Goal: Register for event/course

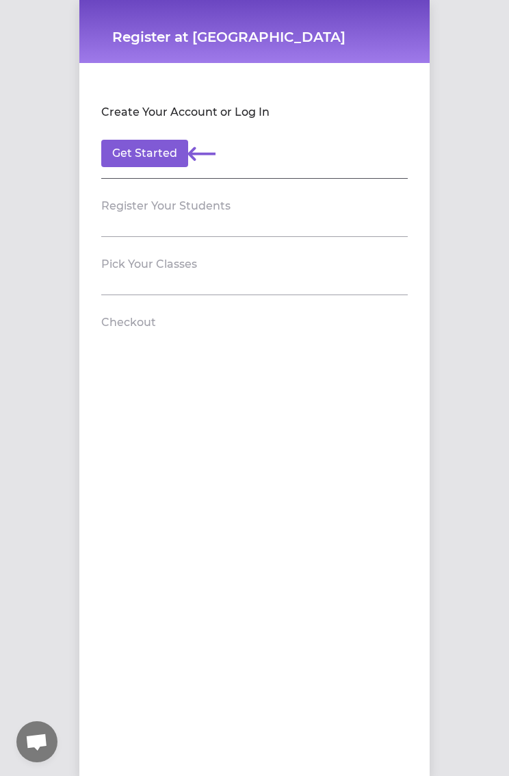
click at [350, 209] on header "Register Your Students" at bounding box center [254, 206] width 307 height 22
click at [295, 231] on section "Register Your Students" at bounding box center [254, 208] width 307 height 58
click at [264, 204] on header "Register Your Students" at bounding box center [254, 206] width 307 height 22
click at [159, 166] on button "Get Started" at bounding box center [144, 153] width 87 height 27
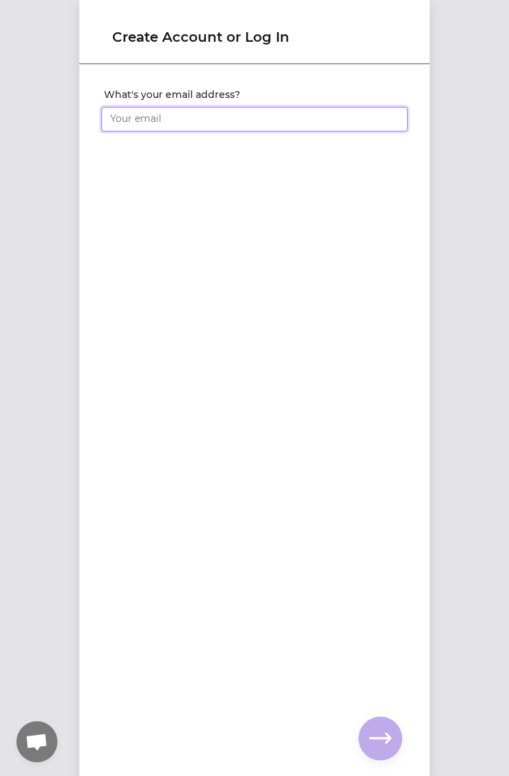
click at [260, 121] on input "What's your email address?" at bounding box center [254, 119] width 307 height 25
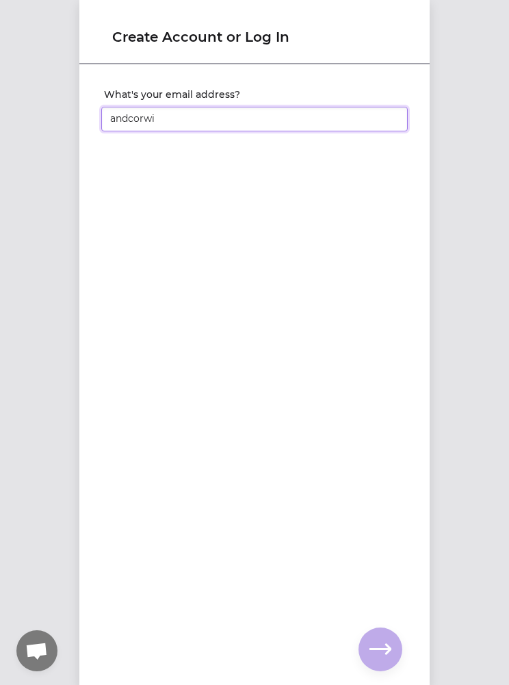
type input "andcorwil@gmail.com"
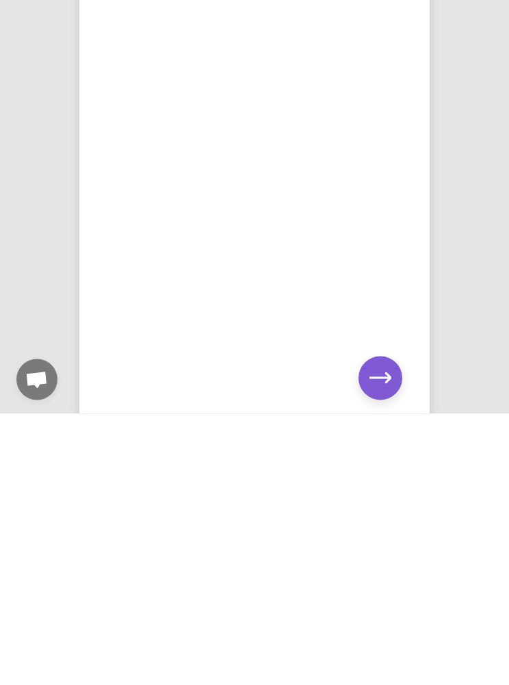
click at [385, 628] on button "button" at bounding box center [381, 650] width 44 height 44
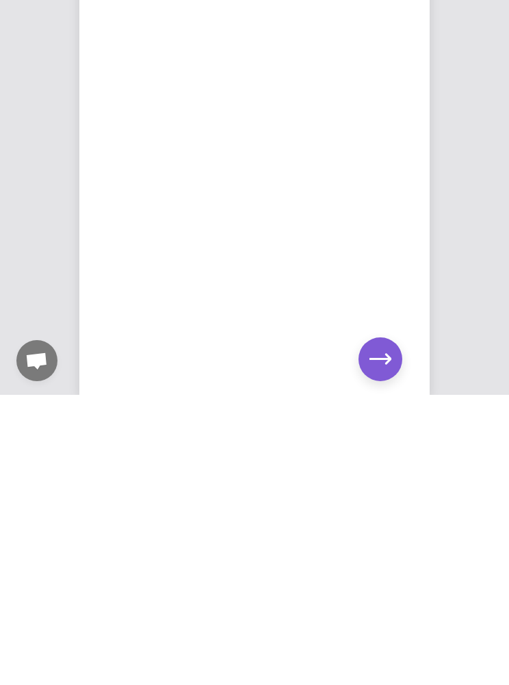
click at [396, 628] on button "button" at bounding box center [381, 650] width 44 height 44
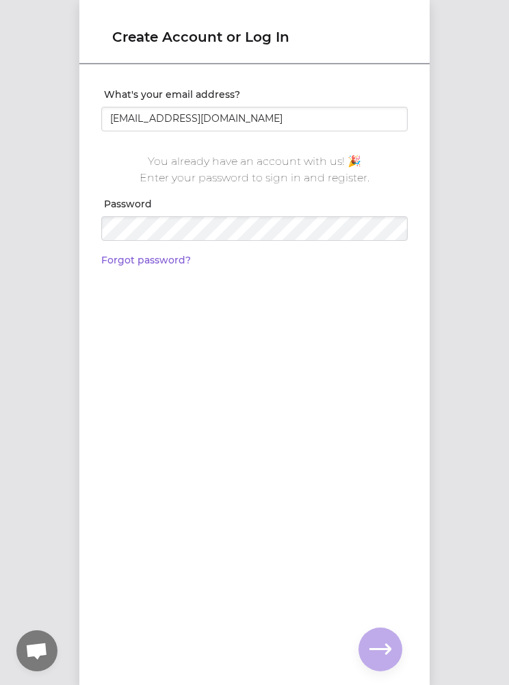
click at [177, 264] on link "Forgot password?" at bounding box center [146, 260] width 90 height 12
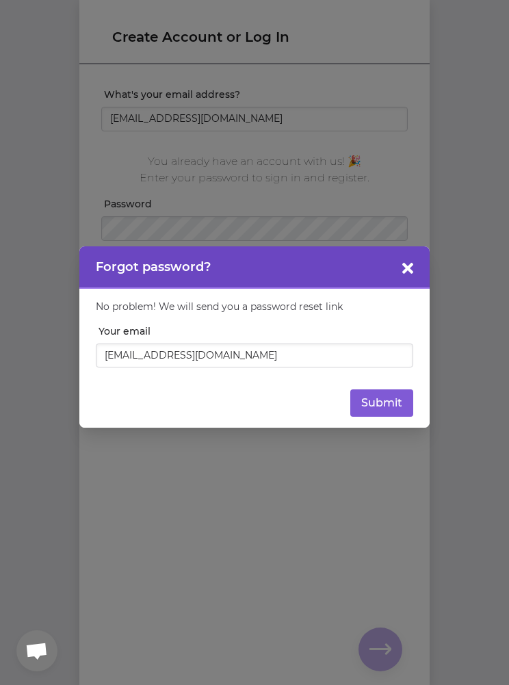
click at [400, 394] on button "Submit" at bounding box center [382, 403] width 63 height 27
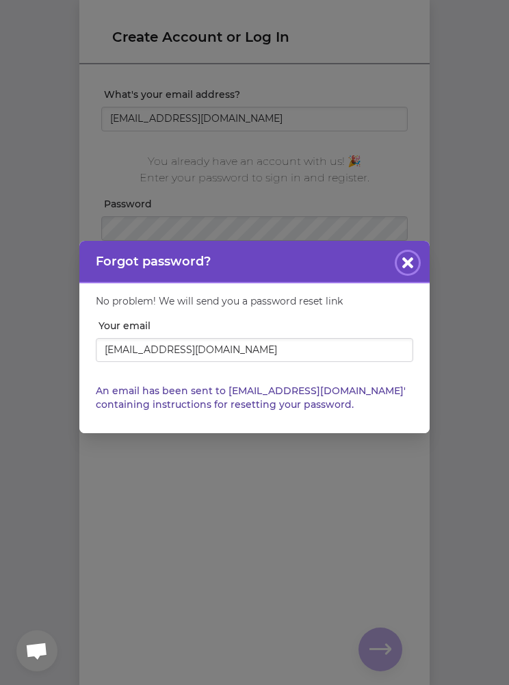
click at [417, 255] on button "button" at bounding box center [408, 263] width 22 height 22
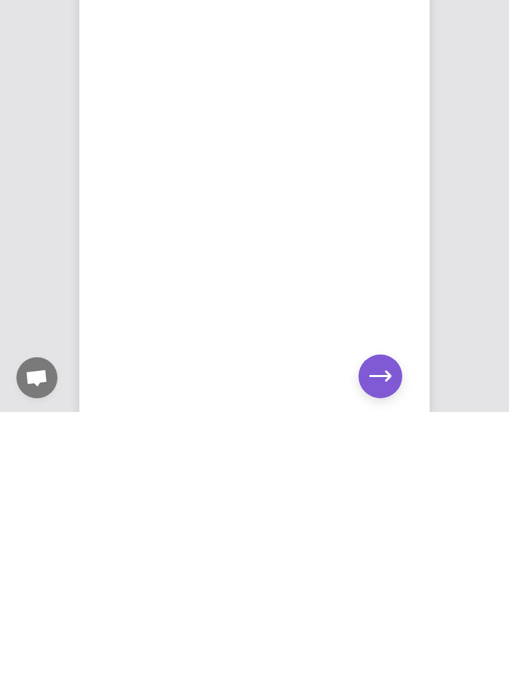
scroll to position [53, 0]
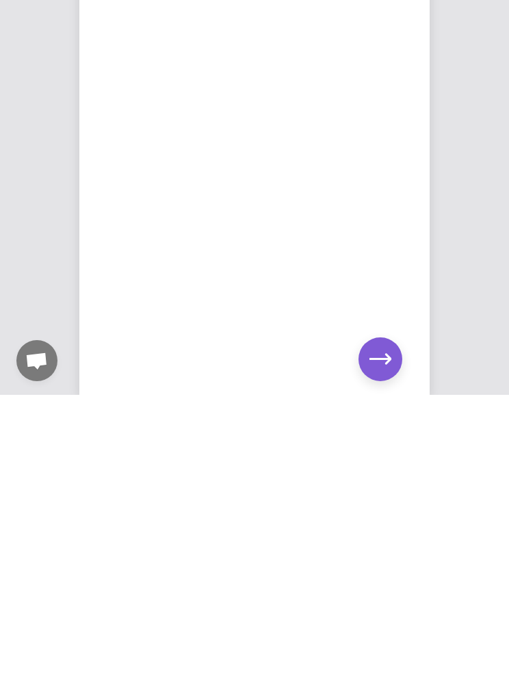
click at [385, 644] on icon "button" at bounding box center [381, 649] width 22 height 10
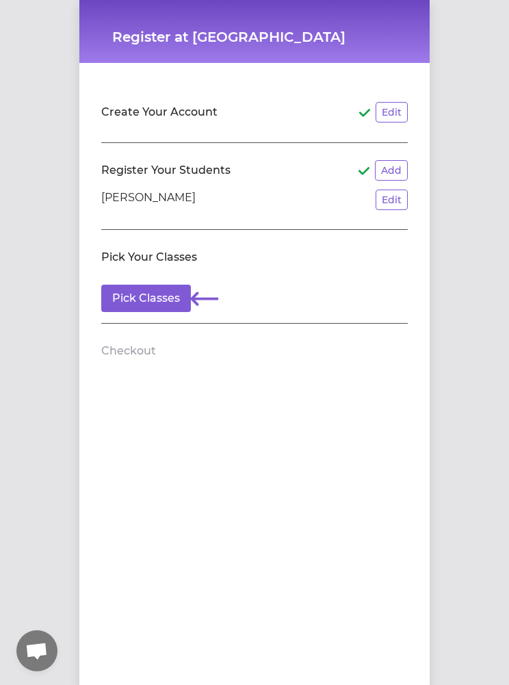
click at [168, 301] on button "Pick Classes" at bounding box center [146, 298] width 90 height 27
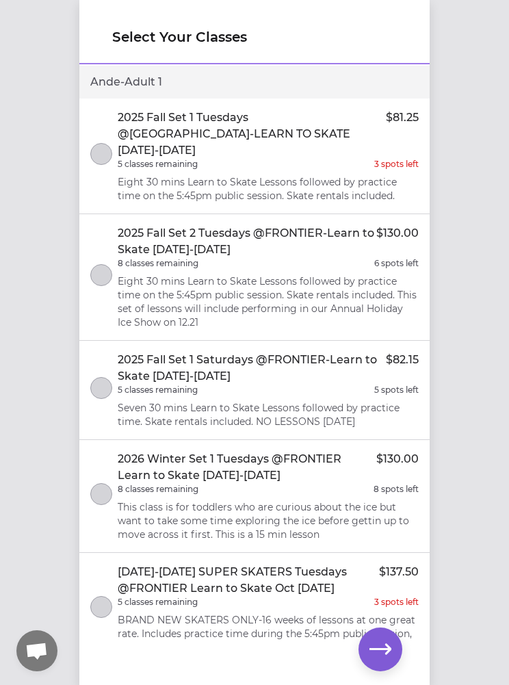
click at [390, 283] on p "Eight 30 mins Learn to Skate Lessons followed by practice time on the 5:45pm pu…" at bounding box center [268, 302] width 301 height 55
click at [382, 175] on p "Eight 30 mins Learn to Skate Lessons followed by practice time on the 5:45pm pu…" at bounding box center [268, 188] width 301 height 27
click at [390, 157] on div "2025 Fall Set 1 Tuesdays @FRONTIER ARENA-LEARN TO SKATE Sept 2-Oct 21 $81.25 5 …" at bounding box center [268, 156] width 301 height 93
click at [385, 650] on icon "button" at bounding box center [381, 650] width 22 height 22
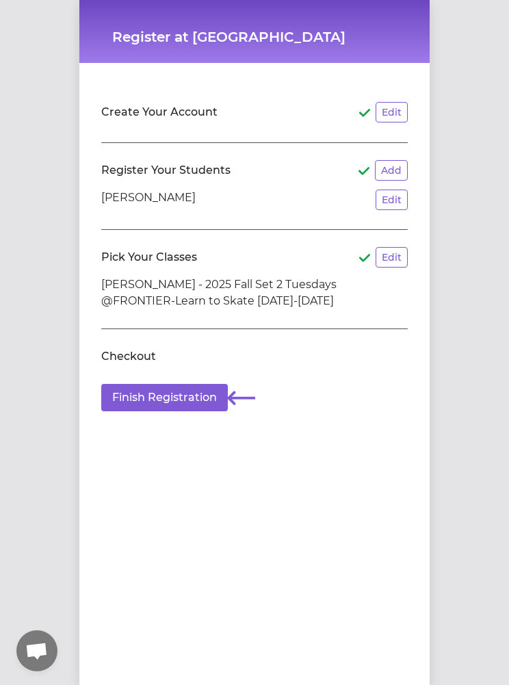
click at [200, 409] on button "Finish Registration" at bounding box center [164, 397] width 127 height 27
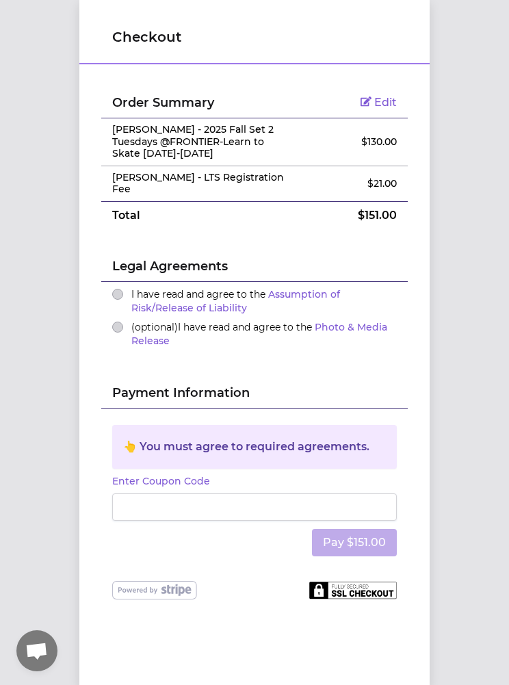
click at [108, 290] on ul "I have read and agree to the Assumption of Risk/Release of Liability (optional)…" at bounding box center [254, 319] width 307 height 74
click at [121, 294] on button "I have read and agree to the Assumption of Risk/Release of Liability" at bounding box center [117, 294] width 11 height 11
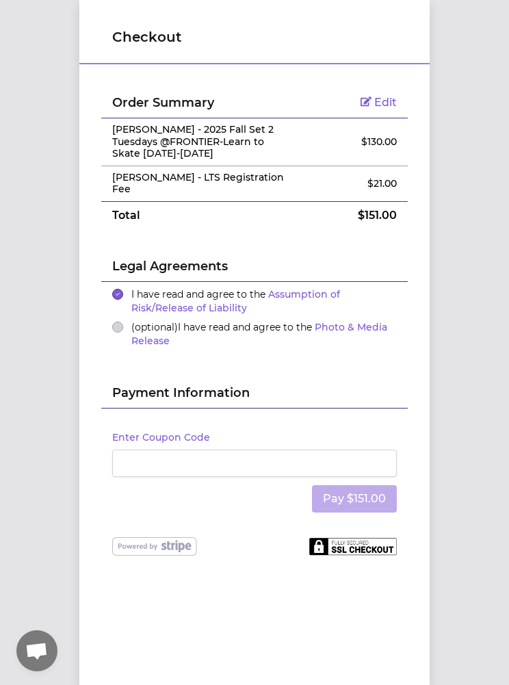
click at [120, 329] on button "(optional) I have read and agree to the Photo & Media Release" at bounding box center [117, 327] width 11 height 11
click at [118, 322] on button "(optional) I have read and agree to the Photo & Media Release" at bounding box center [117, 327] width 11 height 11
click at [113, 322] on button "(optional) I have read and agree to the Photo & Media Release" at bounding box center [117, 327] width 11 height 11
click at [110, 330] on ul "I have read and agree to the Assumption of Risk/Release of Liability (optional)…" at bounding box center [254, 319] width 307 height 74
click at [115, 327] on button "(optional) I have read and agree to the Photo & Media Release" at bounding box center [117, 327] width 11 height 11
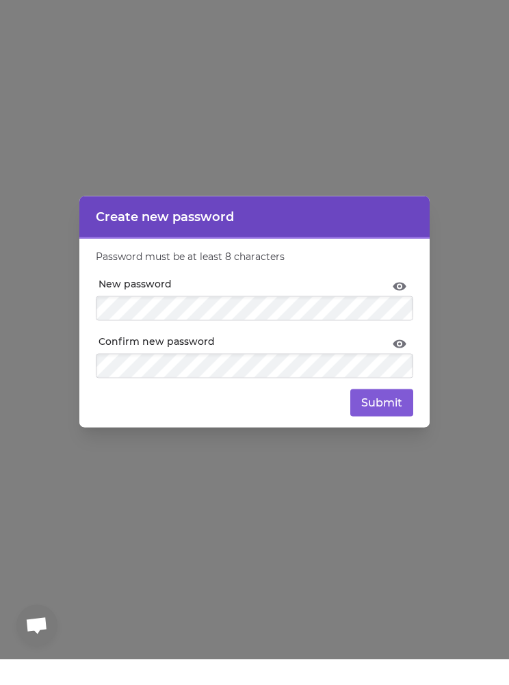
click at [412, 303] on label "New password" at bounding box center [256, 310] width 315 height 14
click at [406, 363] on icon at bounding box center [400, 371] width 16 height 16
click at [392, 415] on button "Submit" at bounding box center [382, 428] width 63 height 27
